Goal: Transaction & Acquisition: Subscribe to service/newsletter

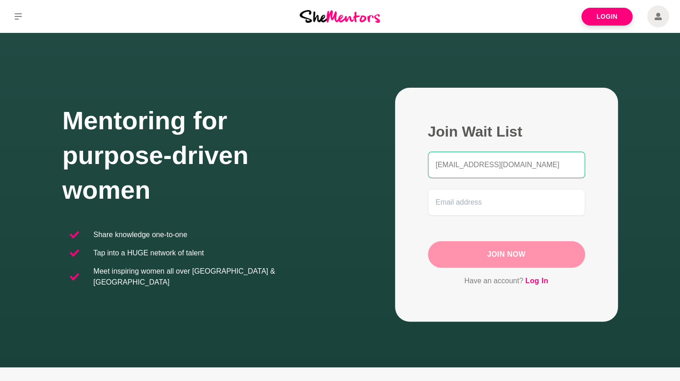
type input "[EMAIL_ADDRESS][DOMAIN_NAME]"
type input "[PERSON_NAME]"
click at [452, 206] on input "email" at bounding box center [506, 202] width 157 height 27
paste input "[EMAIL_ADDRESS][DOMAIN_NAME]"
type input "[EMAIL_ADDRESS][DOMAIN_NAME]"
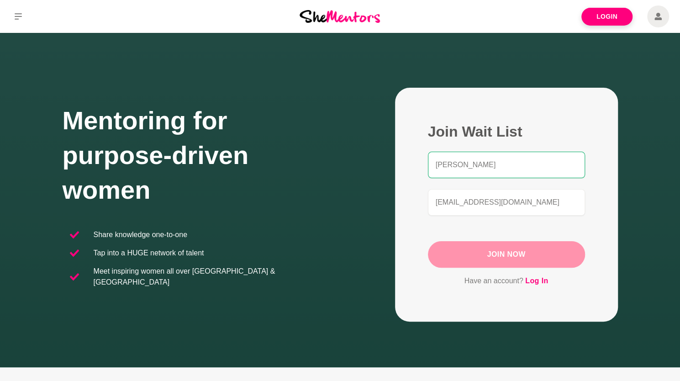
click at [480, 250] on button "Join Now" at bounding box center [506, 254] width 157 height 27
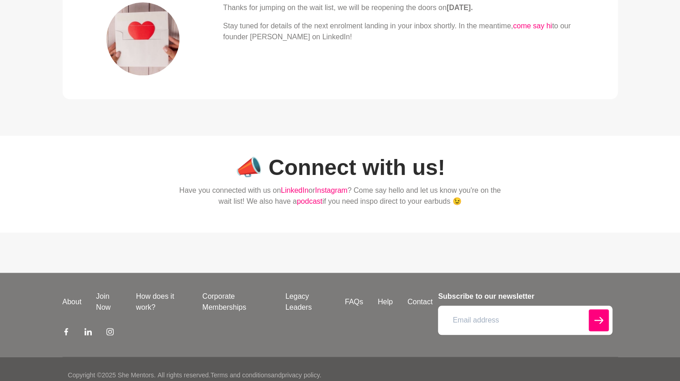
scroll to position [374, 0]
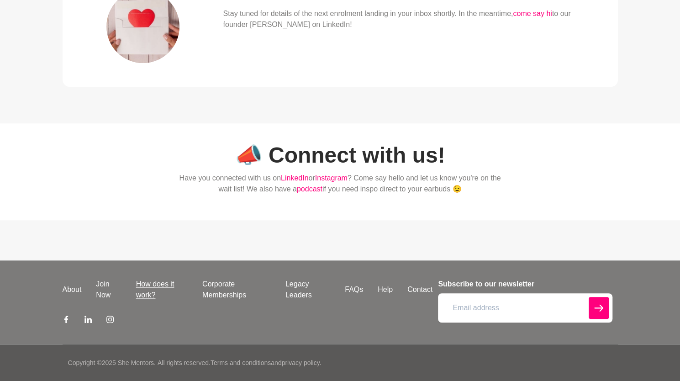
click at [148, 289] on link "How does it work?" at bounding box center [162, 290] width 66 height 22
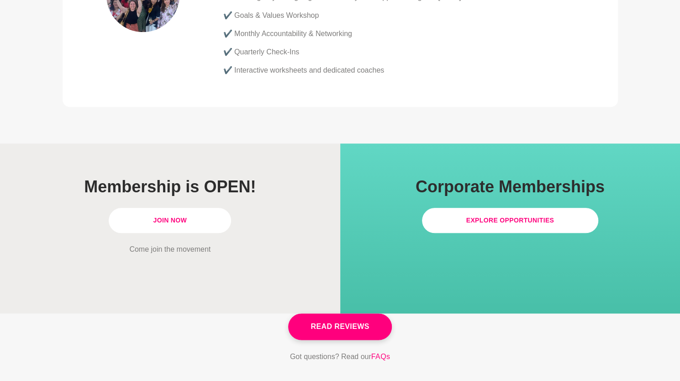
scroll to position [2545, 0]
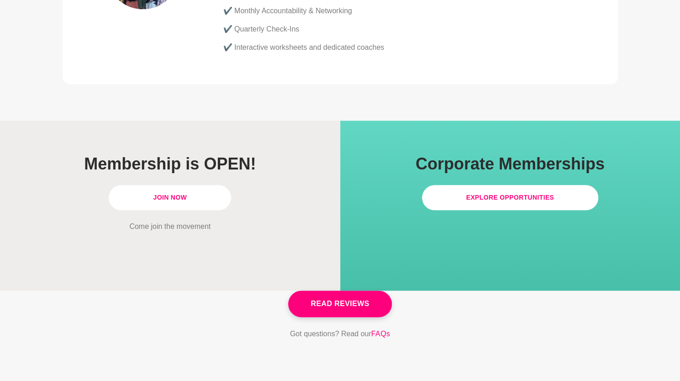
click at [163, 185] on link "Join Now" at bounding box center [170, 197] width 122 height 25
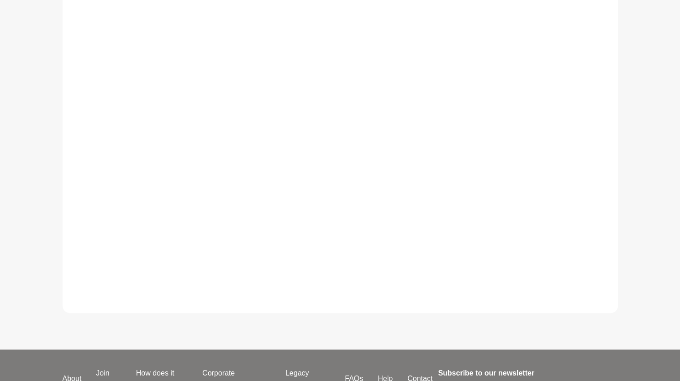
scroll to position [315, 0]
